Goal: Task Accomplishment & Management: Complete application form

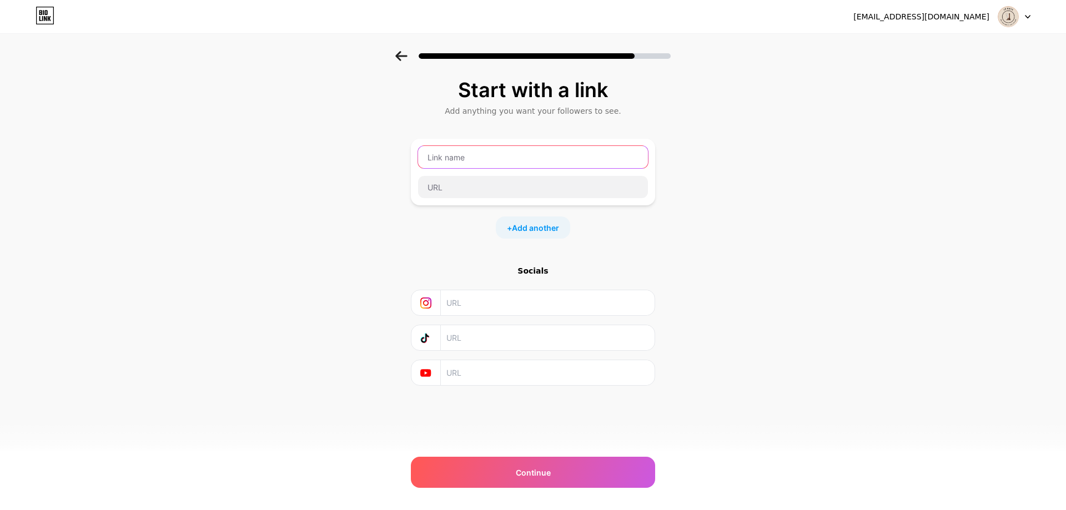
click at [526, 156] on input "text" at bounding box center [533, 157] width 230 height 22
type input "Spekter Agency"
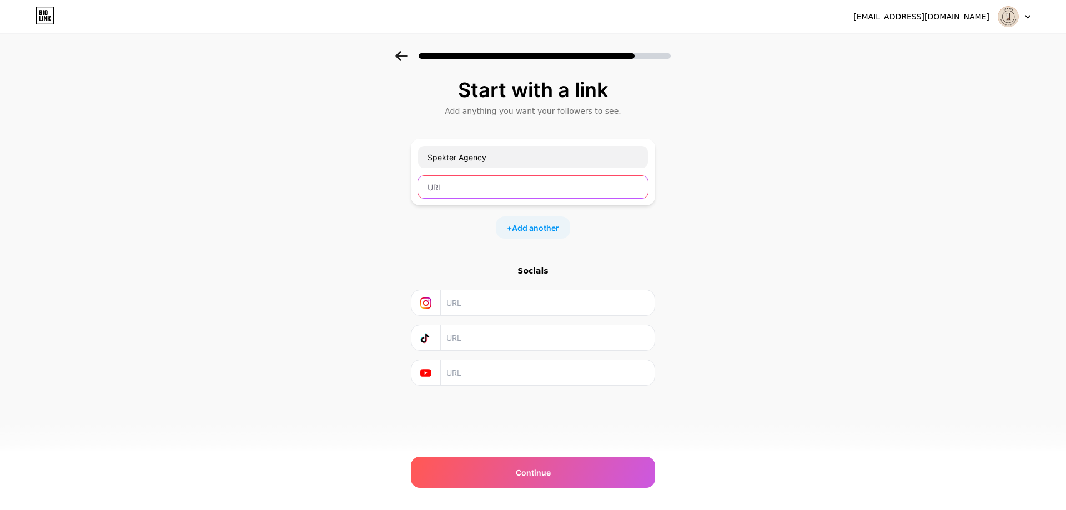
click at [444, 191] on input "text" at bounding box center [533, 187] width 230 height 22
paste input "[URL][DOMAIN_NAME]"
type input "[URL][DOMAIN_NAME]"
click at [530, 234] on div "+ Add another" at bounding box center [533, 228] width 74 height 22
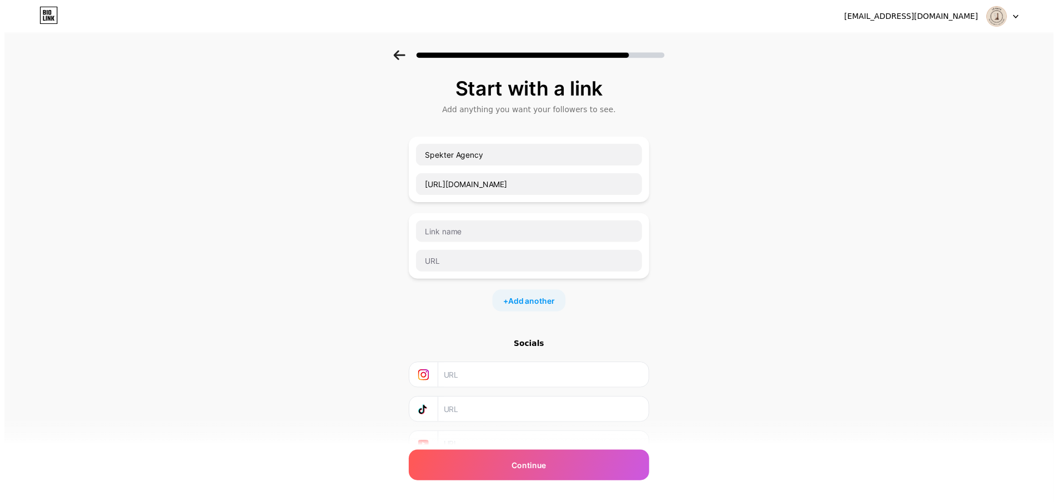
scroll to position [0, 0]
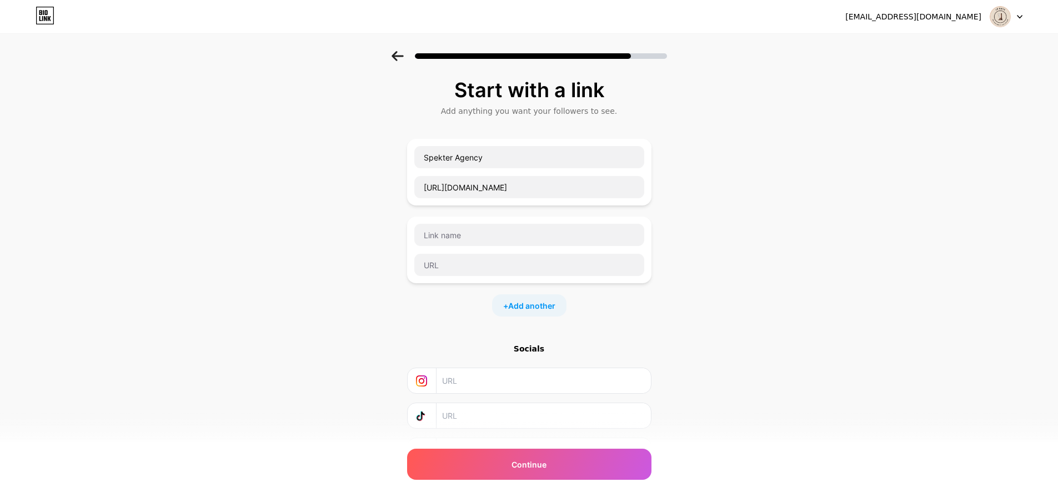
click at [473, 222] on div at bounding box center [529, 250] width 244 height 67
click at [473, 232] on input "text" at bounding box center [529, 235] width 230 height 22
type input "Huntertales"
click at [454, 269] on input "text" at bounding box center [529, 265] width 230 height 22
paste input "[URL][DOMAIN_NAME]"
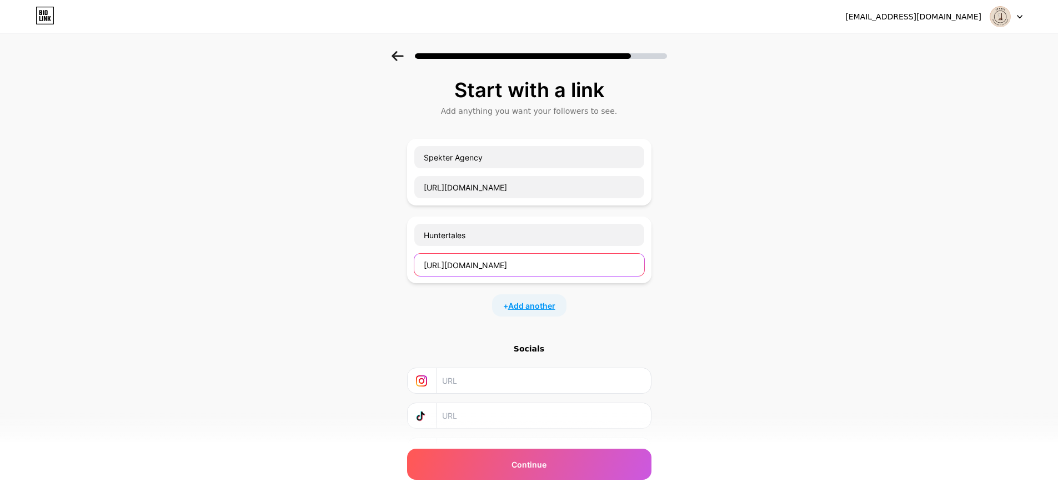
type input "[URL][DOMAIN_NAME]"
click at [542, 300] on span "Add another" at bounding box center [531, 306] width 47 height 12
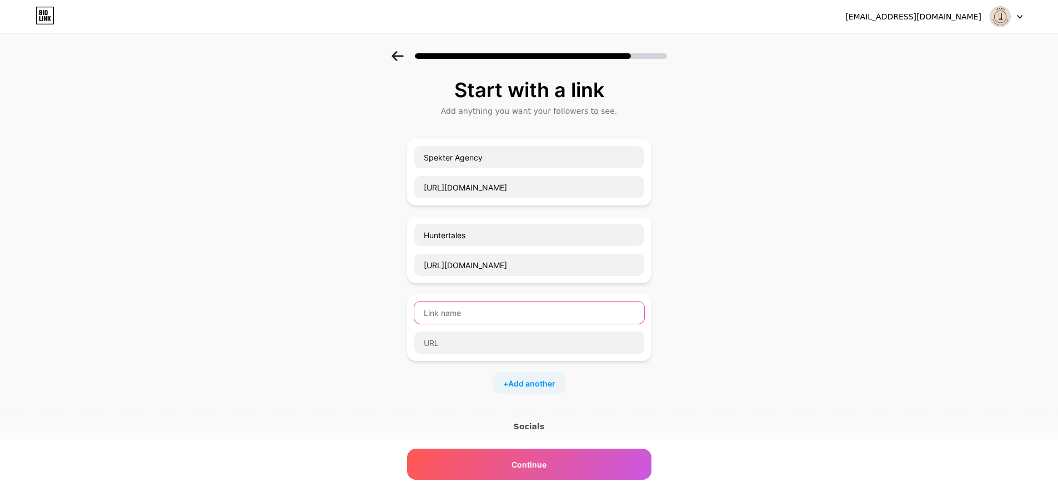
click at [453, 316] on input "text" at bounding box center [529, 312] width 230 height 22
click at [459, 311] on input "Block Strding" at bounding box center [529, 312] width 230 height 22
type input "Block Strading"
click at [468, 349] on input "text" at bounding box center [529, 342] width 230 height 22
paste input "[URL][DOMAIN_NAME]"
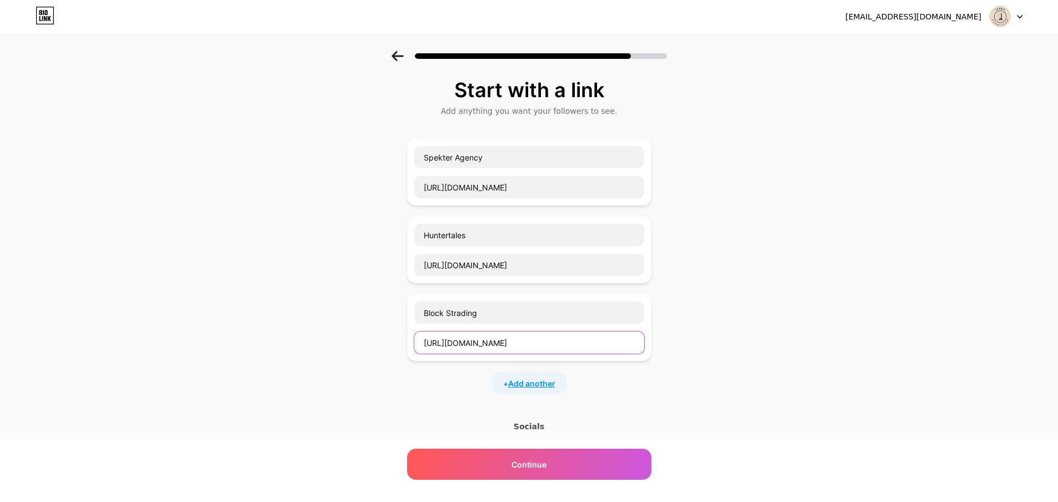
type input "[URL][DOMAIN_NAME]"
click at [554, 383] on span "Add another" at bounding box center [531, 384] width 47 height 12
click at [470, 398] on input "text" at bounding box center [529, 390] width 230 height 22
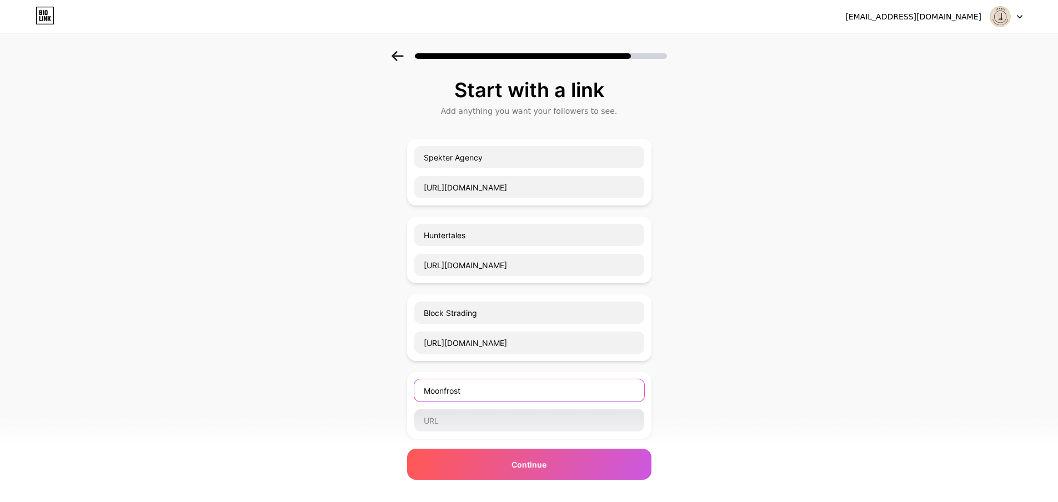
type input "Moonfrost"
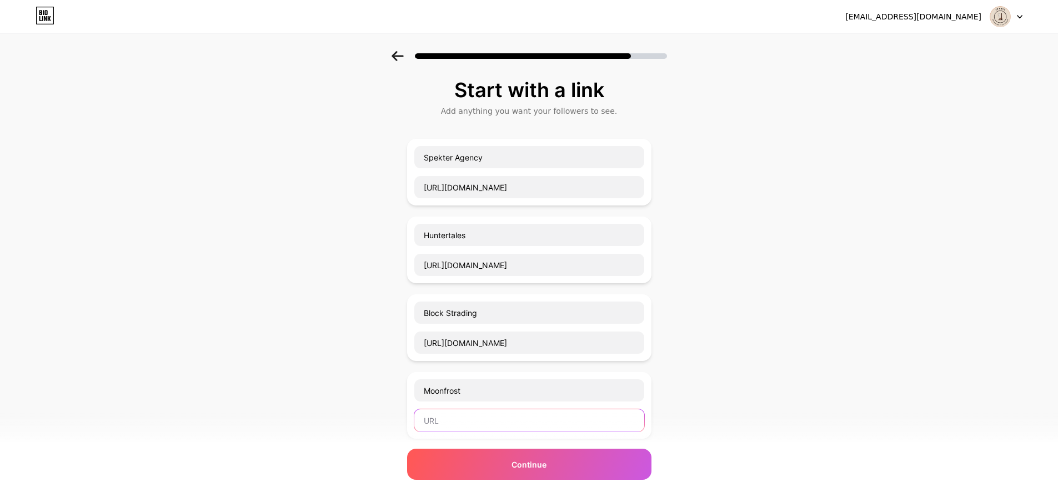
drag, startPoint x: 469, startPoint y: 413, endPoint x: 470, endPoint y: 419, distance: 6.2
click at [469, 414] on input "text" at bounding box center [529, 420] width 230 height 22
paste input "[URL][DOMAIN_NAME]"
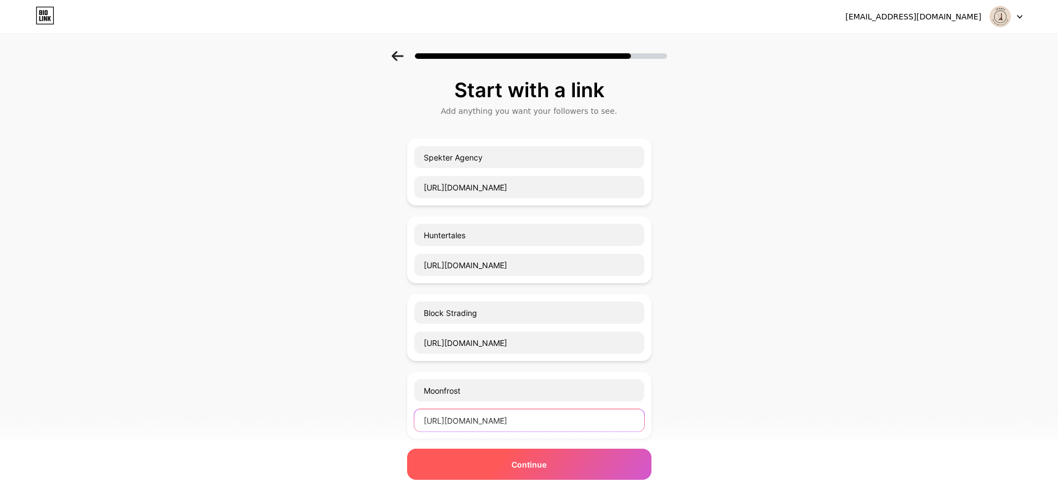
type input "[URL][DOMAIN_NAME]"
click at [516, 472] on div "Continue" at bounding box center [529, 464] width 244 height 31
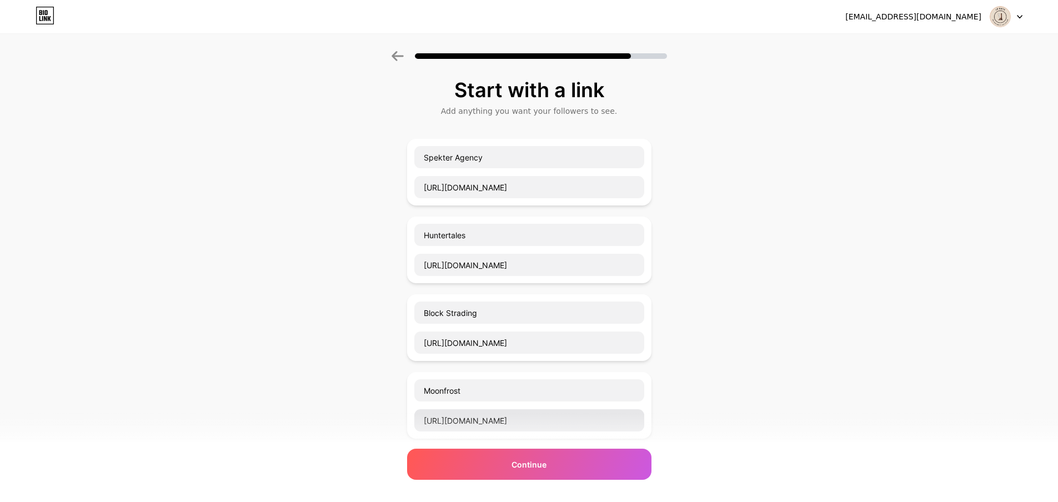
scroll to position [56, 0]
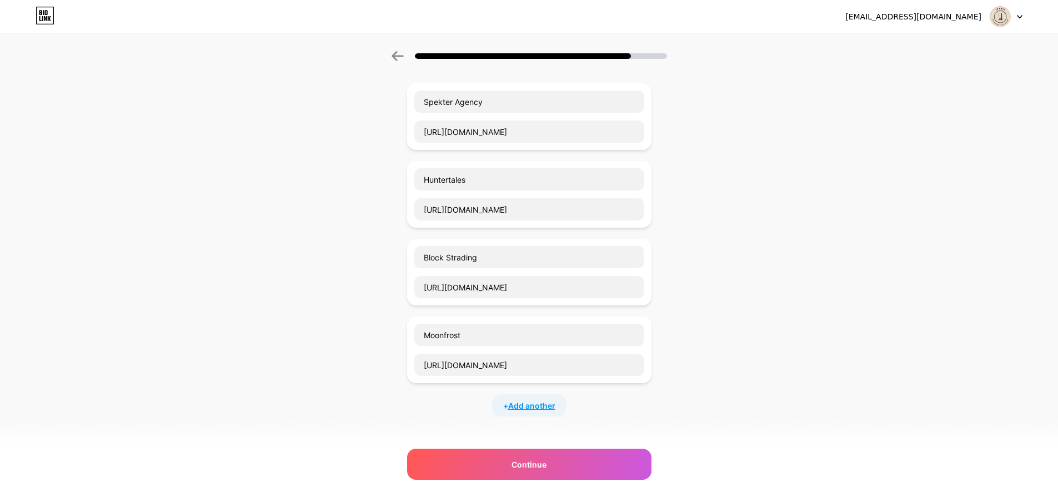
click at [548, 400] on span "Add another" at bounding box center [531, 406] width 47 height 12
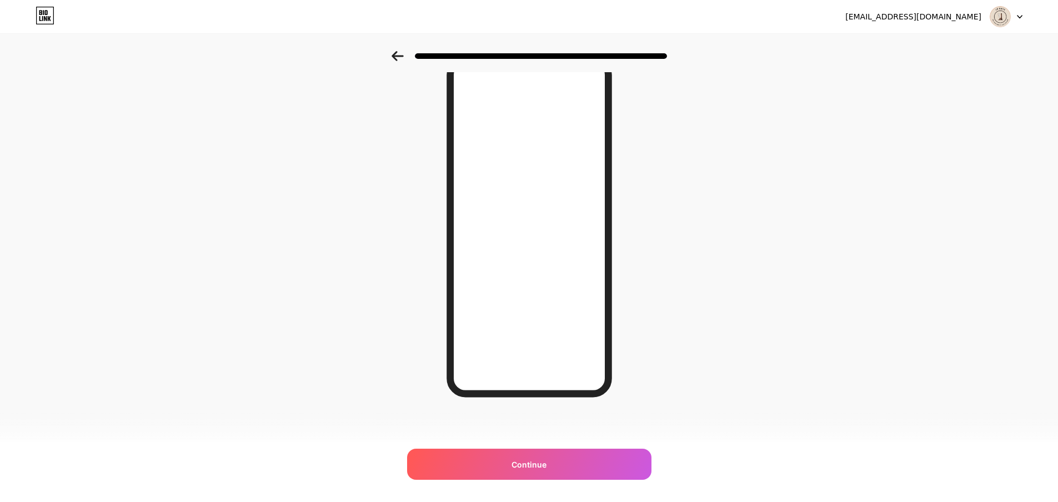
scroll to position [0, 0]
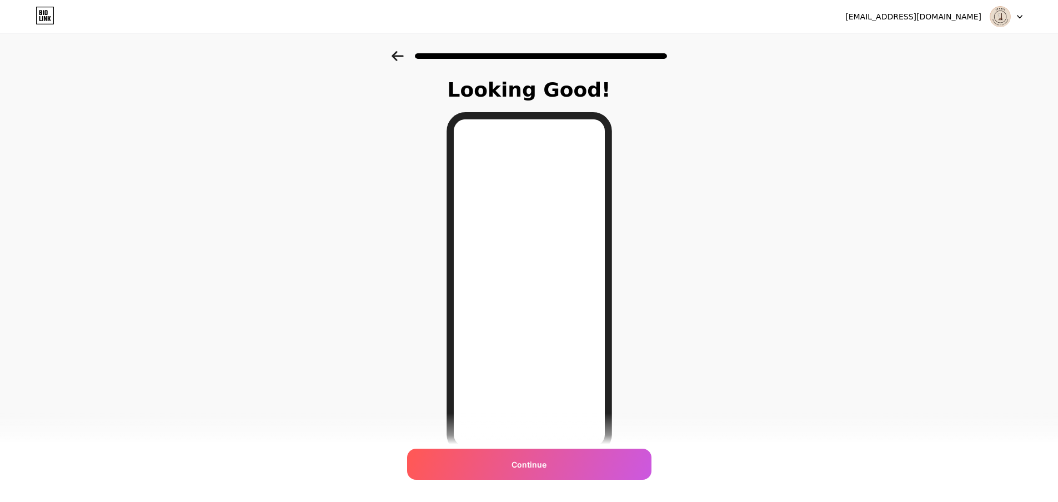
click at [398, 54] on icon at bounding box center [397, 56] width 12 height 10
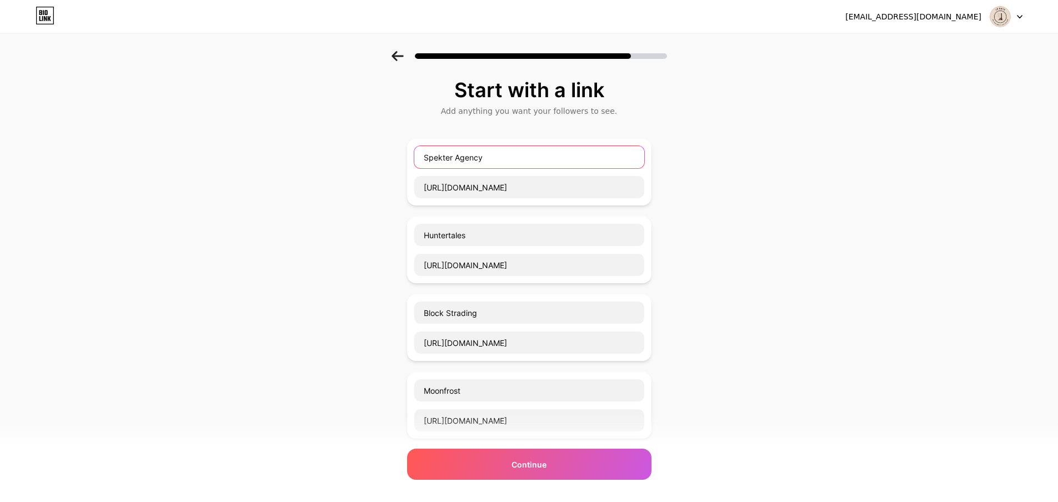
click at [504, 159] on input "Spekter Agency" at bounding box center [529, 157] width 230 height 22
type input "T"
type input "Group"
